Goal: Task Accomplishment & Management: Complete application form

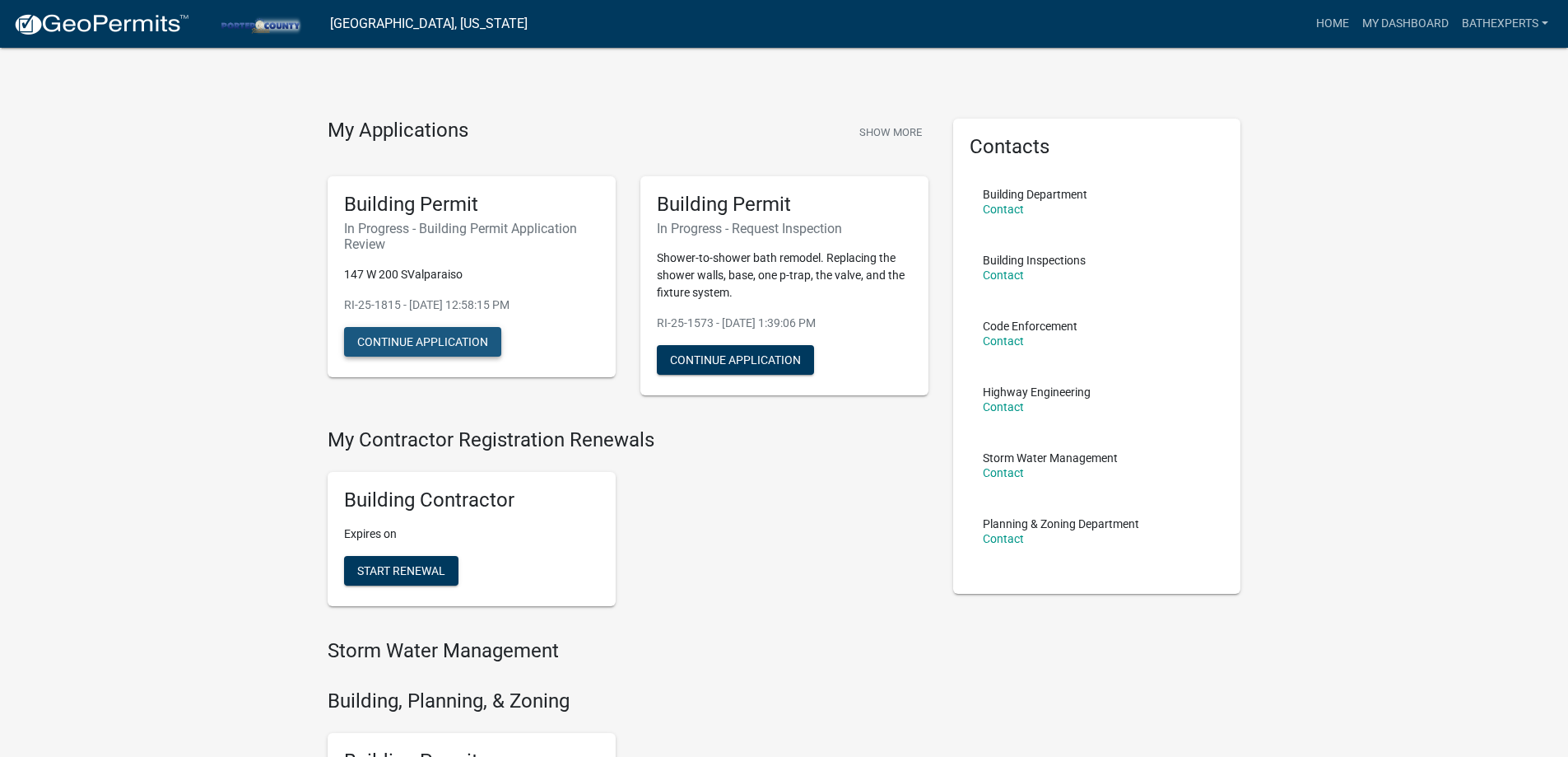
click at [366, 332] on button "Continue Application" at bounding box center [423, 342] width 157 height 30
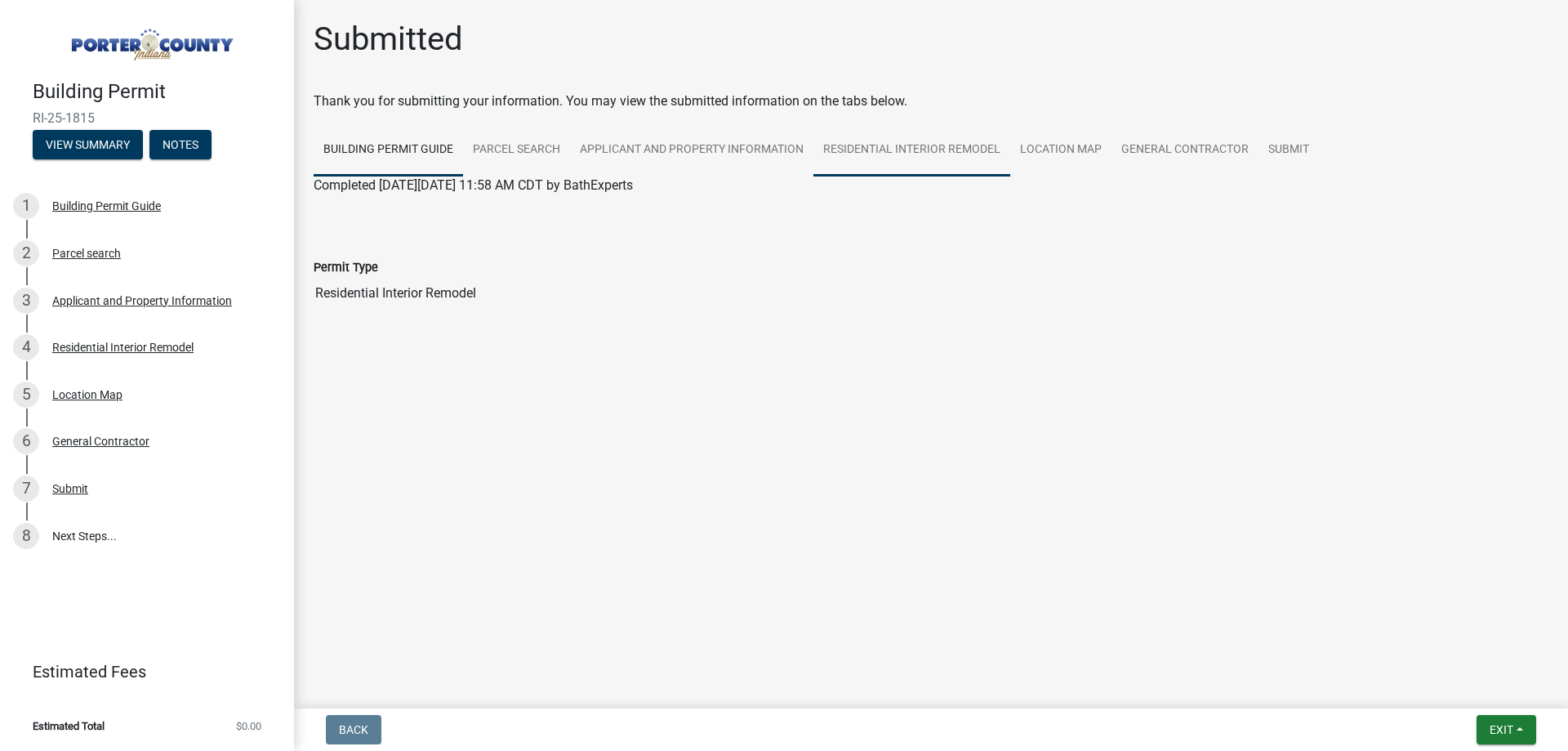
click at [823, 173] on link "Residential Interior Remodel" at bounding box center [911, 151] width 197 height 53
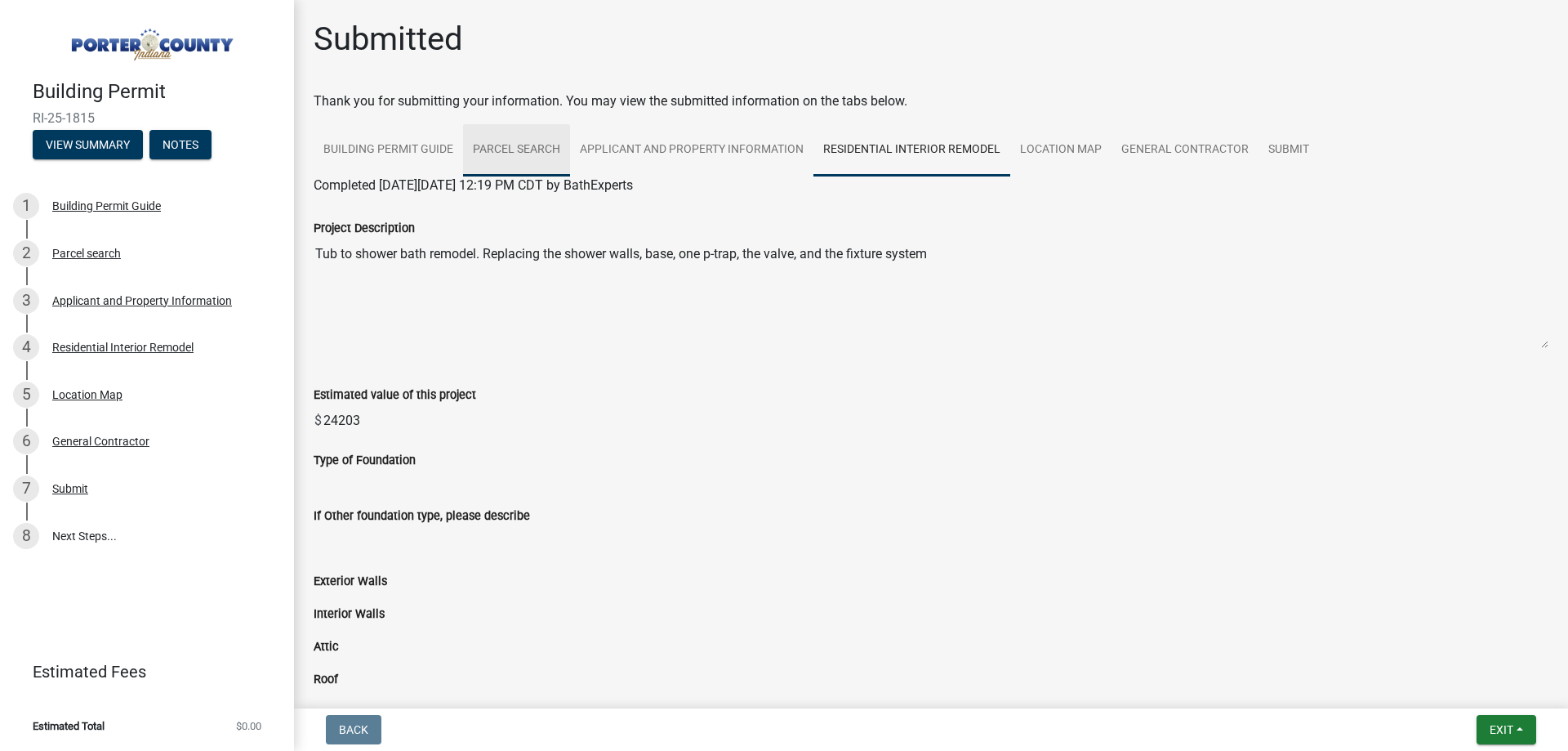
click at [498, 153] on link "Parcel search" at bounding box center [516, 151] width 107 height 53
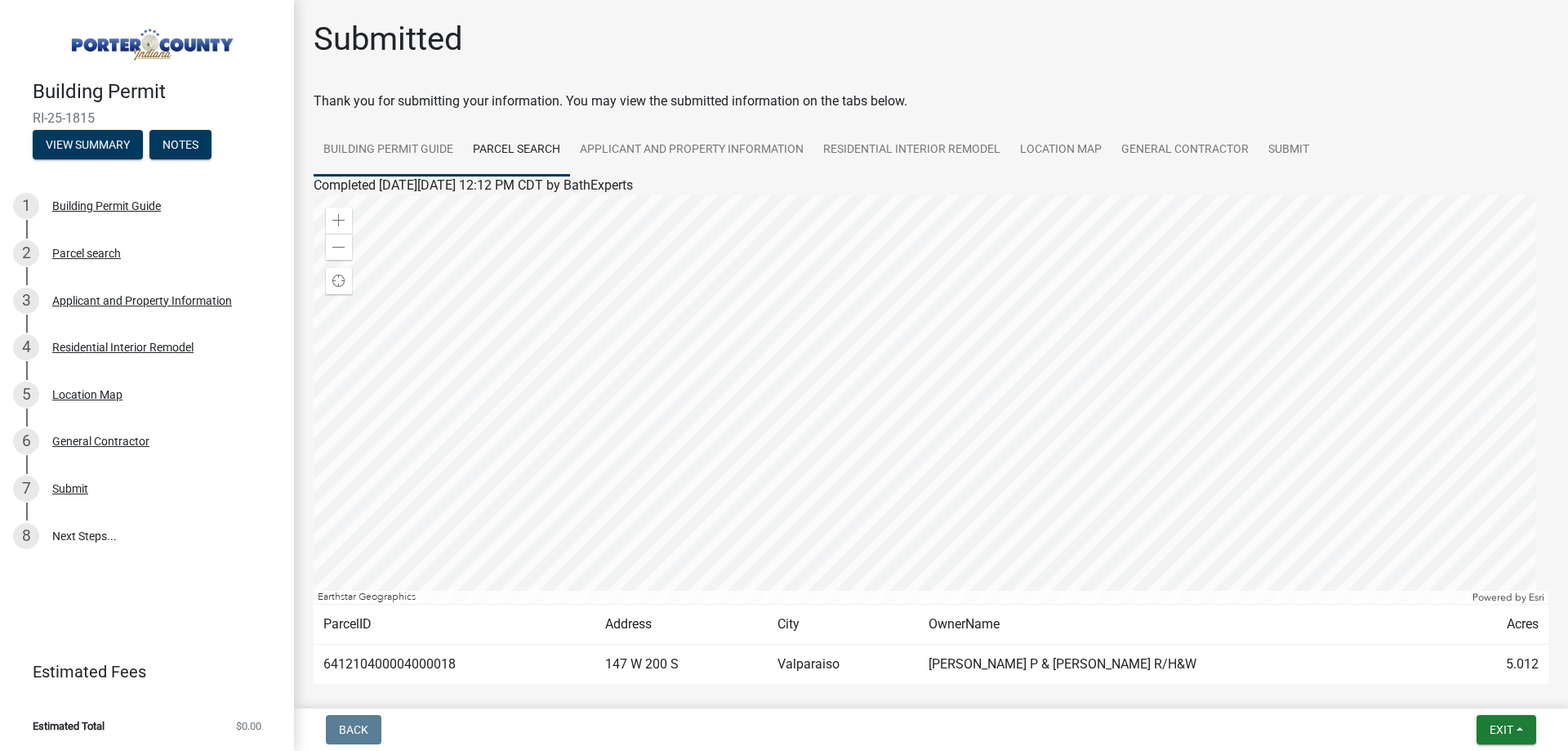
click at [384, 157] on link "Building Permit Guide" at bounding box center [388, 151] width 150 height 53
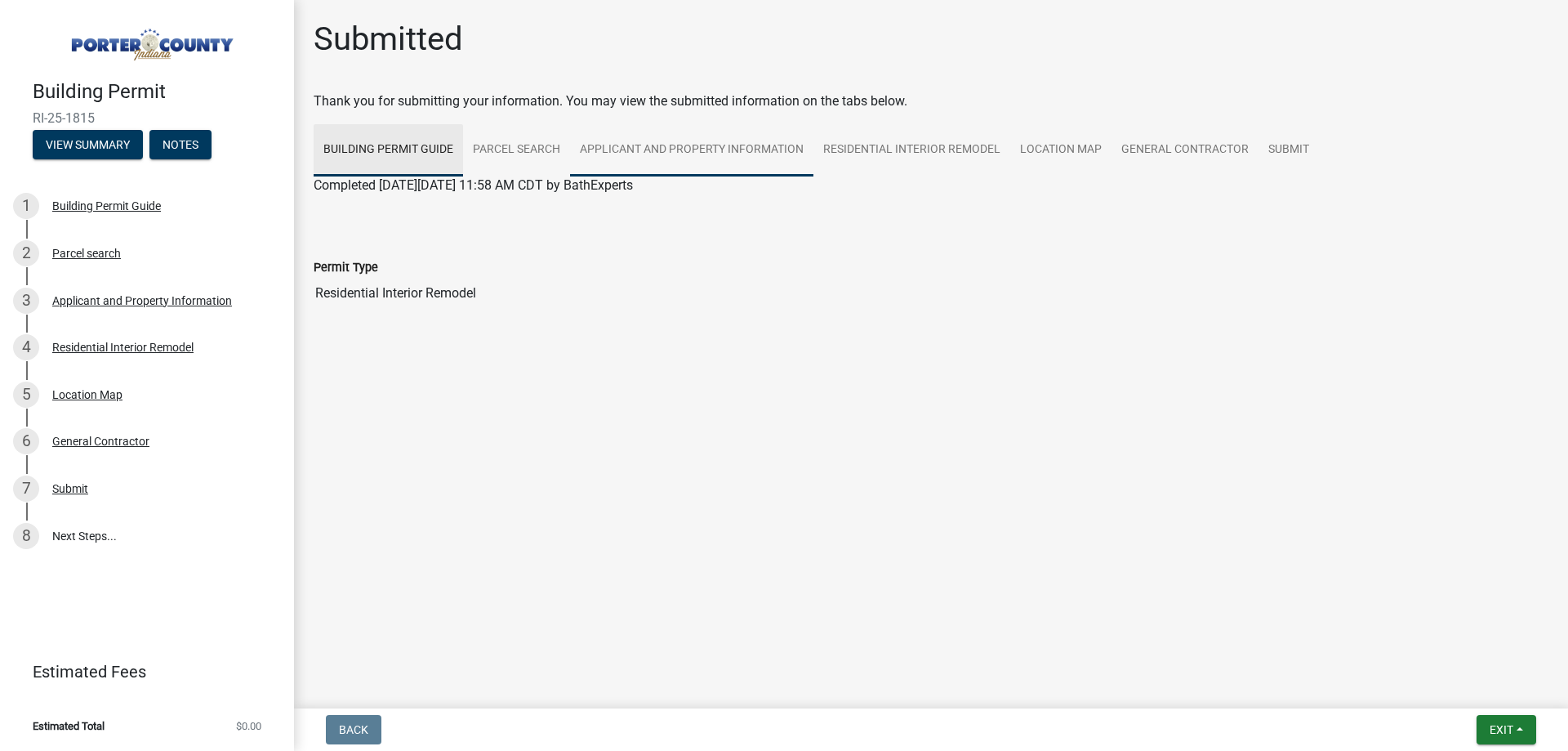
click at [638, 144] on link "Applicant and Property Information" at bounding box center [691, 151] width 243 height 53
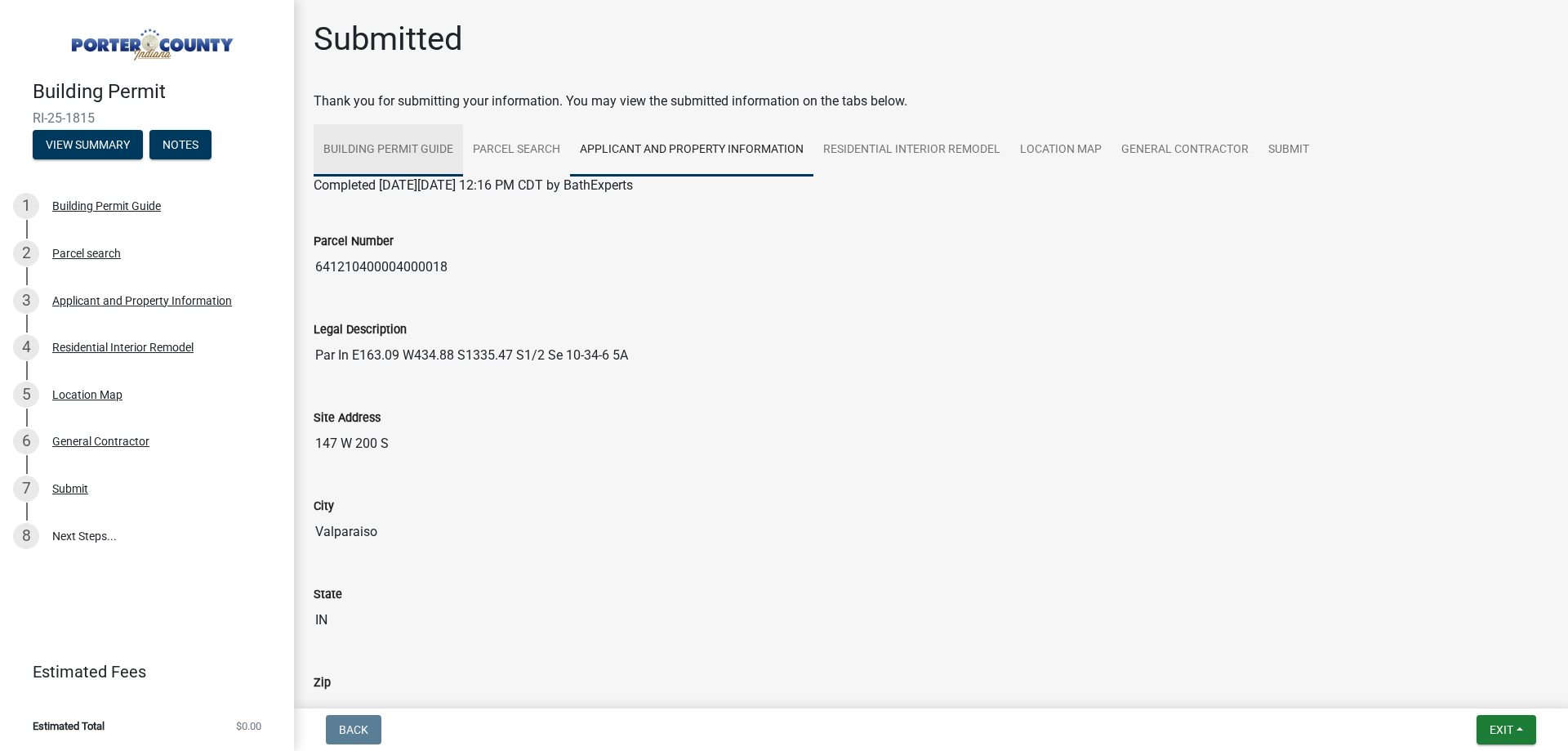
click at [391, 150] on link "Building Permit Guide" at bounding box center [388, 151] width 150 height 53
